Goal: Find specific page/section: Find specific page/section

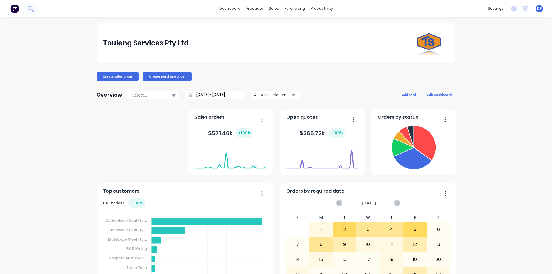
click at [28, 9] on icon at bounding box center [30, 8] width 5 height 5
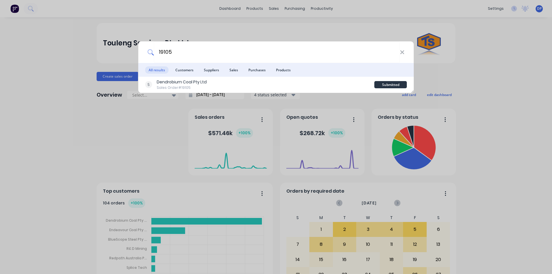
type input "19105"
click at [22, 30] on div "19105 All results Customers Suppliers Sales Purchases Products Dendrobium Coal …" at bounding box center [276, 137] width 552 height 274
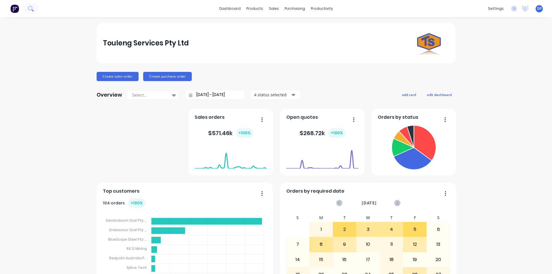
click at [36, 11] on button at bounding box center [31, 9] width 14 height 12
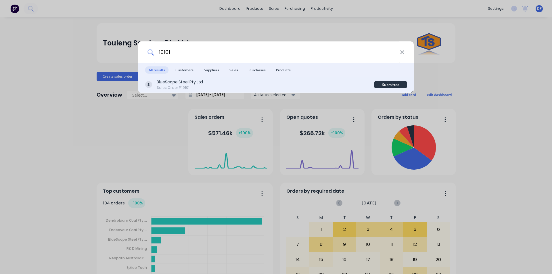
type input "19101"
click at [192, 85] on div "BlueScope Steel Pty Ltd" at bounding box center [180, 82] width 46 height 6
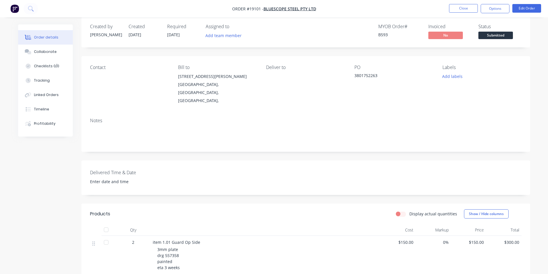
scroll to position [115, 0]
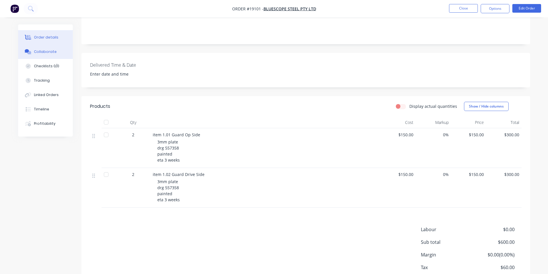
click at [39, 49] on div "Collaborate" at bounding box center [45, 51] width 23 height 5
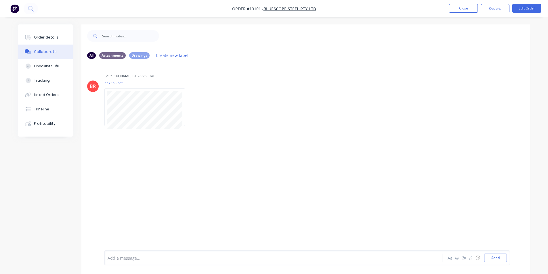
click at [20, 10] on button "button" at bounding box center [15, 8] width 12 height 9
